Goal: Find contact information: Find contact information

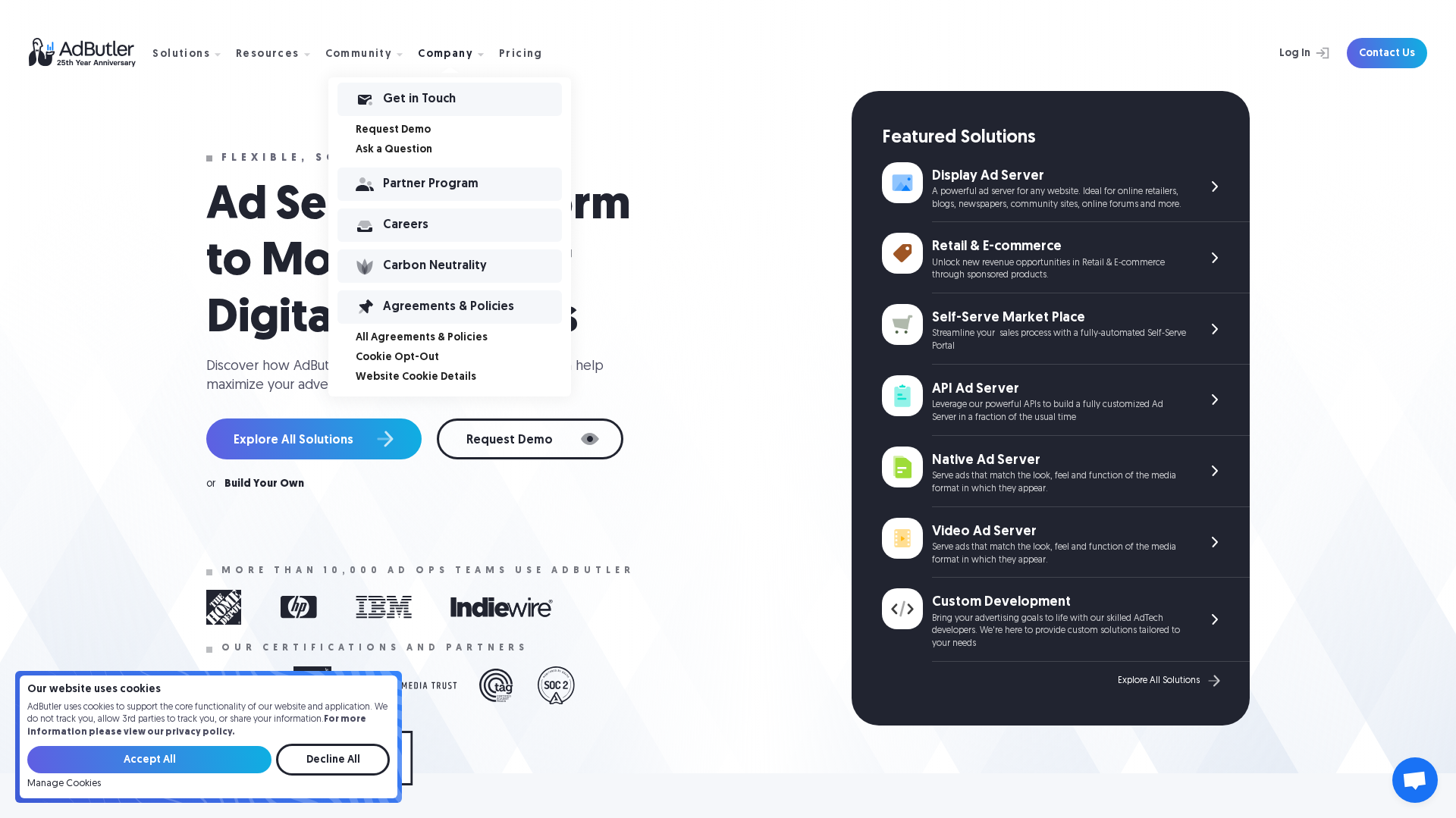
click at [434, 53] on div "Company" at bounding box center [445, 54] width 55 height 11
click at [407, 94] on div "Get in Touch" at bounding box center [472, 99] width 179 height 11
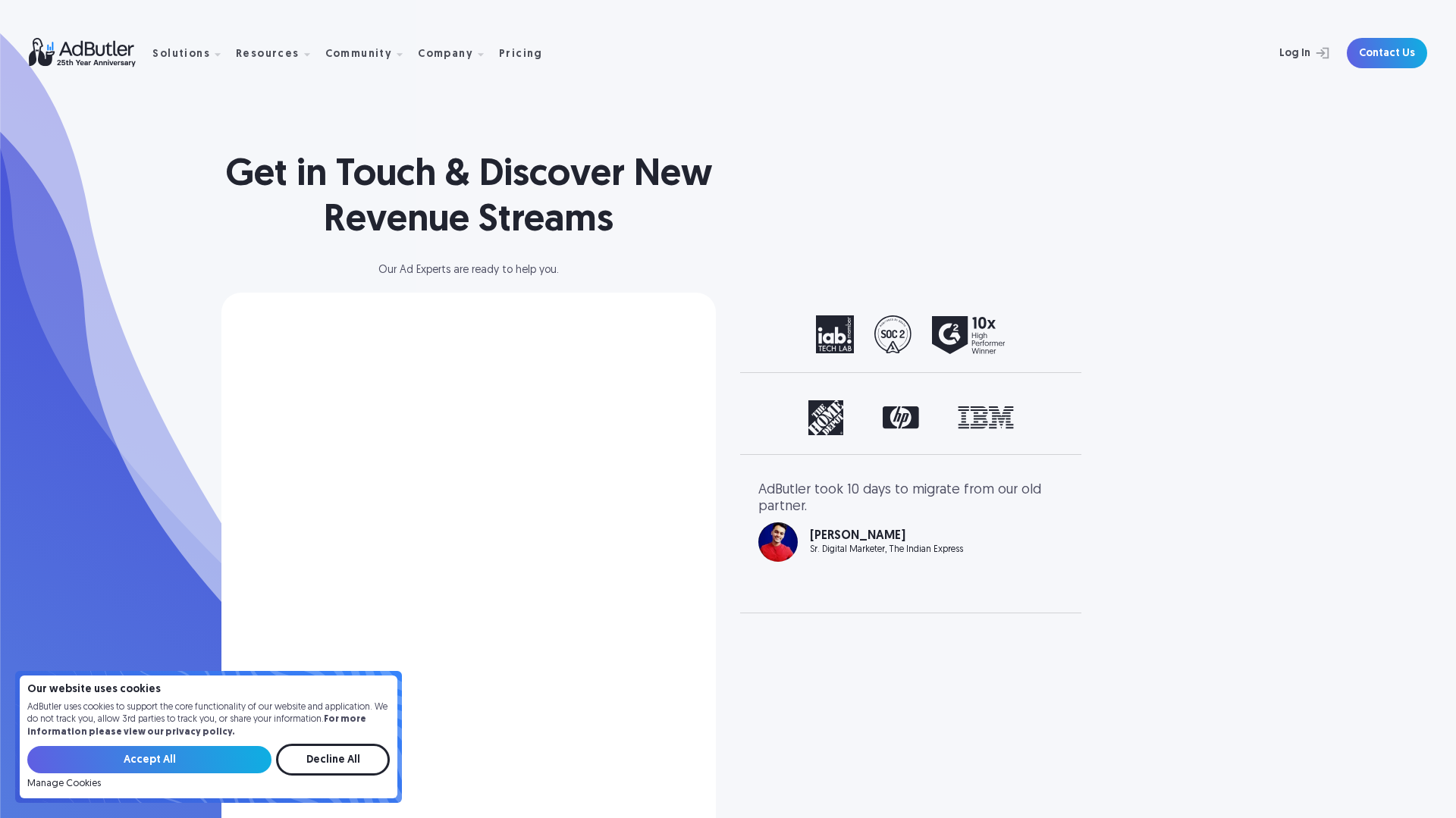
select select "[GEOGRAPHIC_DATA]"
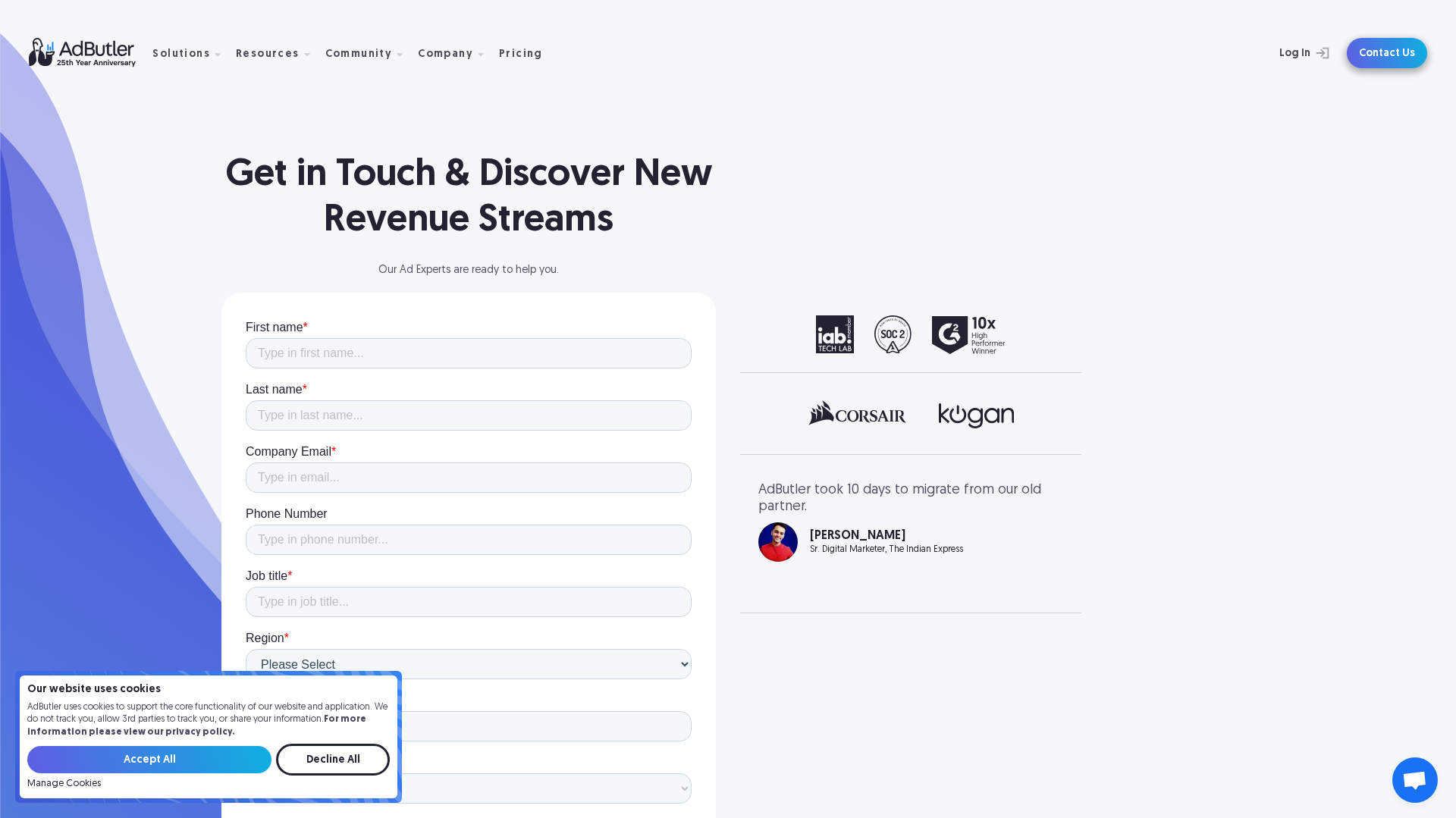
click at [1392, 56] on link "Contact Us" at bounding box center [1387, 53] width 80 height 30
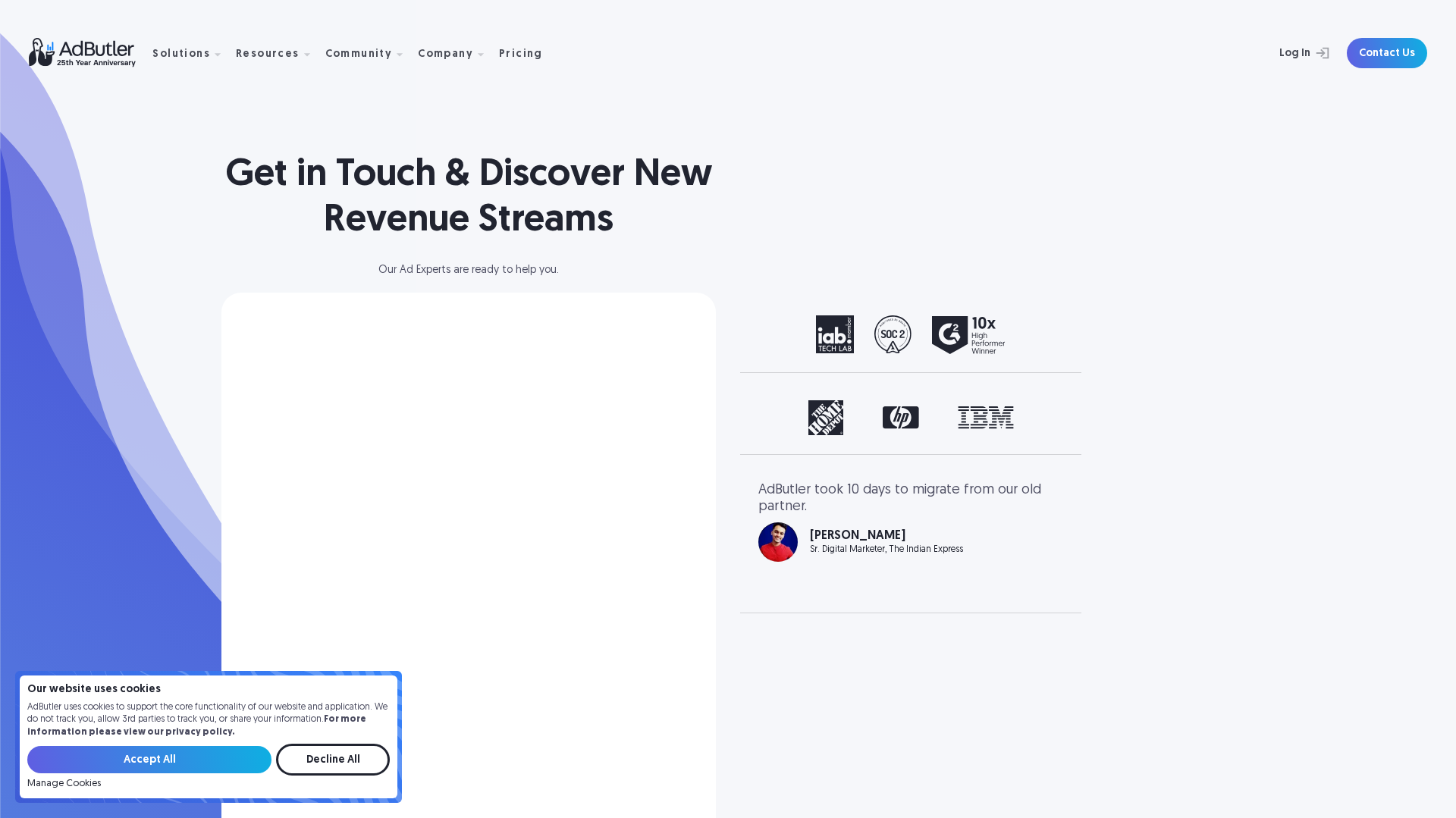
select select "[GEOGRAPHIC_DATA]"
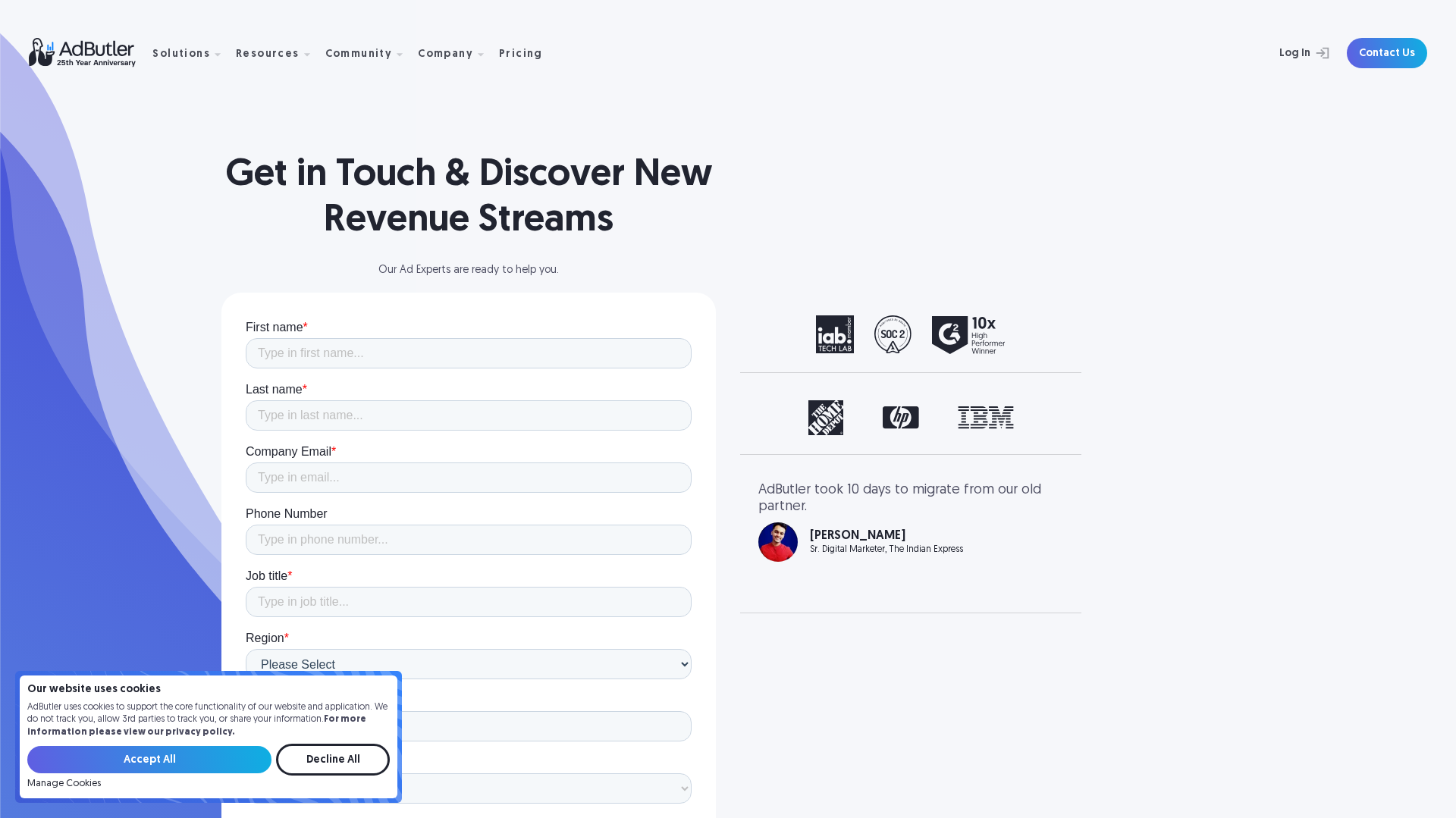
scroll to position [291, 0]
